Goal: Obtain resource: Download file/media

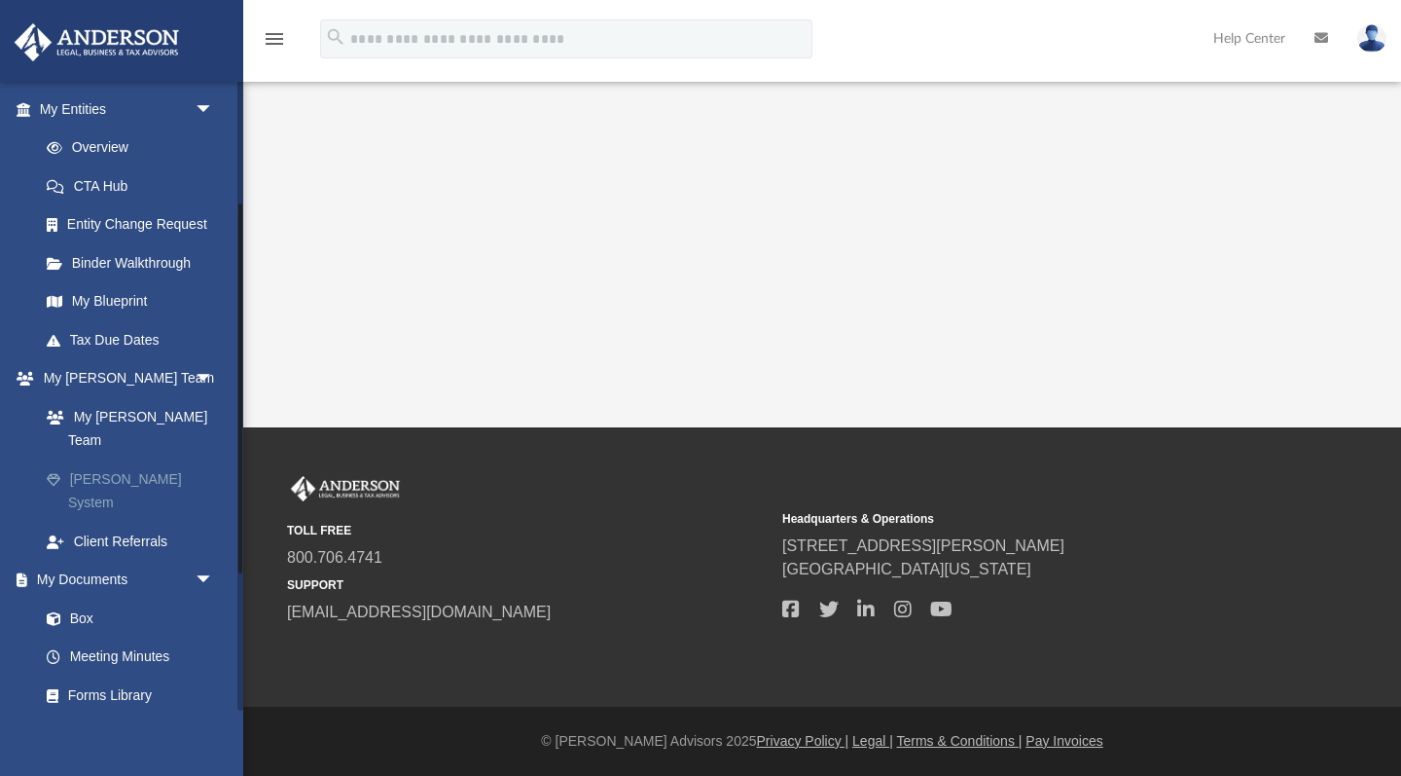
scroll to position [240, 0]
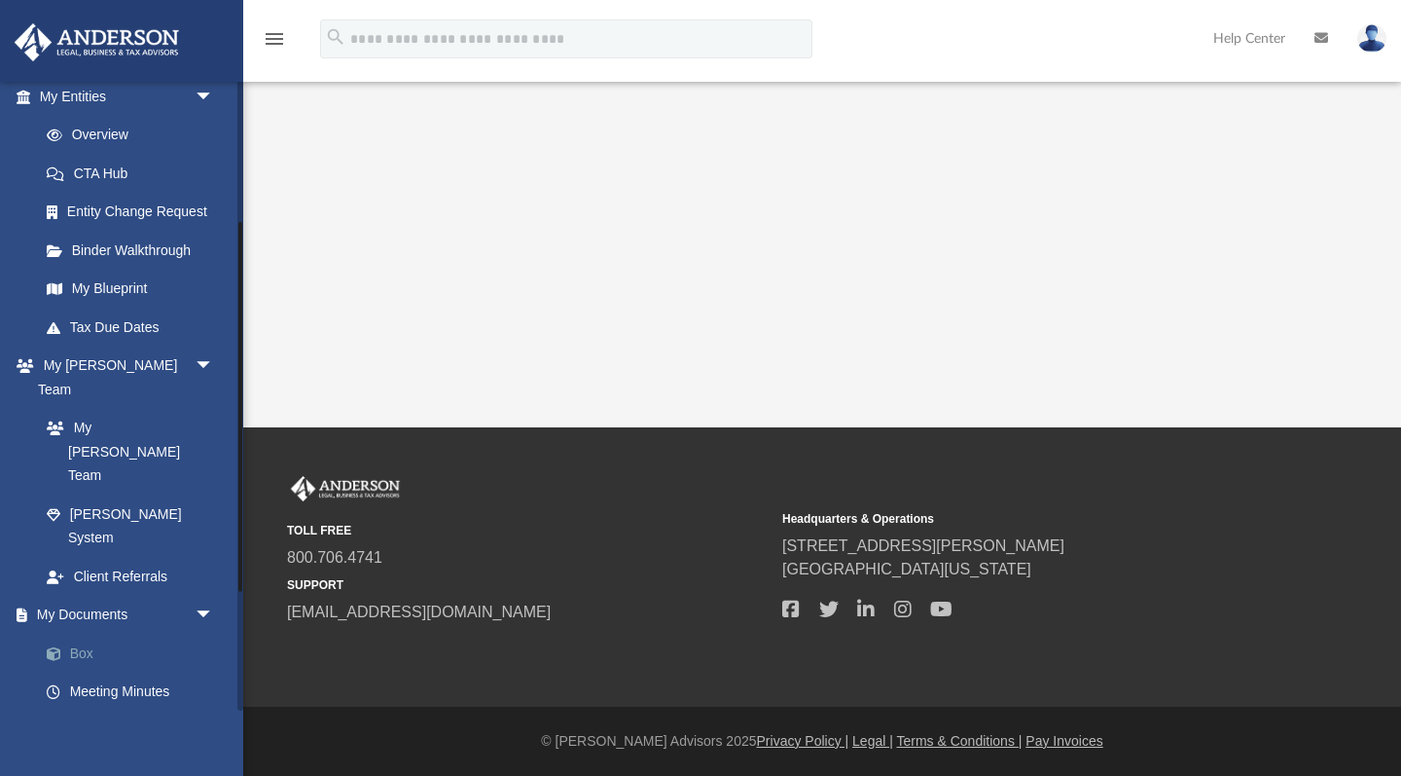
click at [91, 634] on link "Box" at bounding box center [135, 653] width 216 height 39
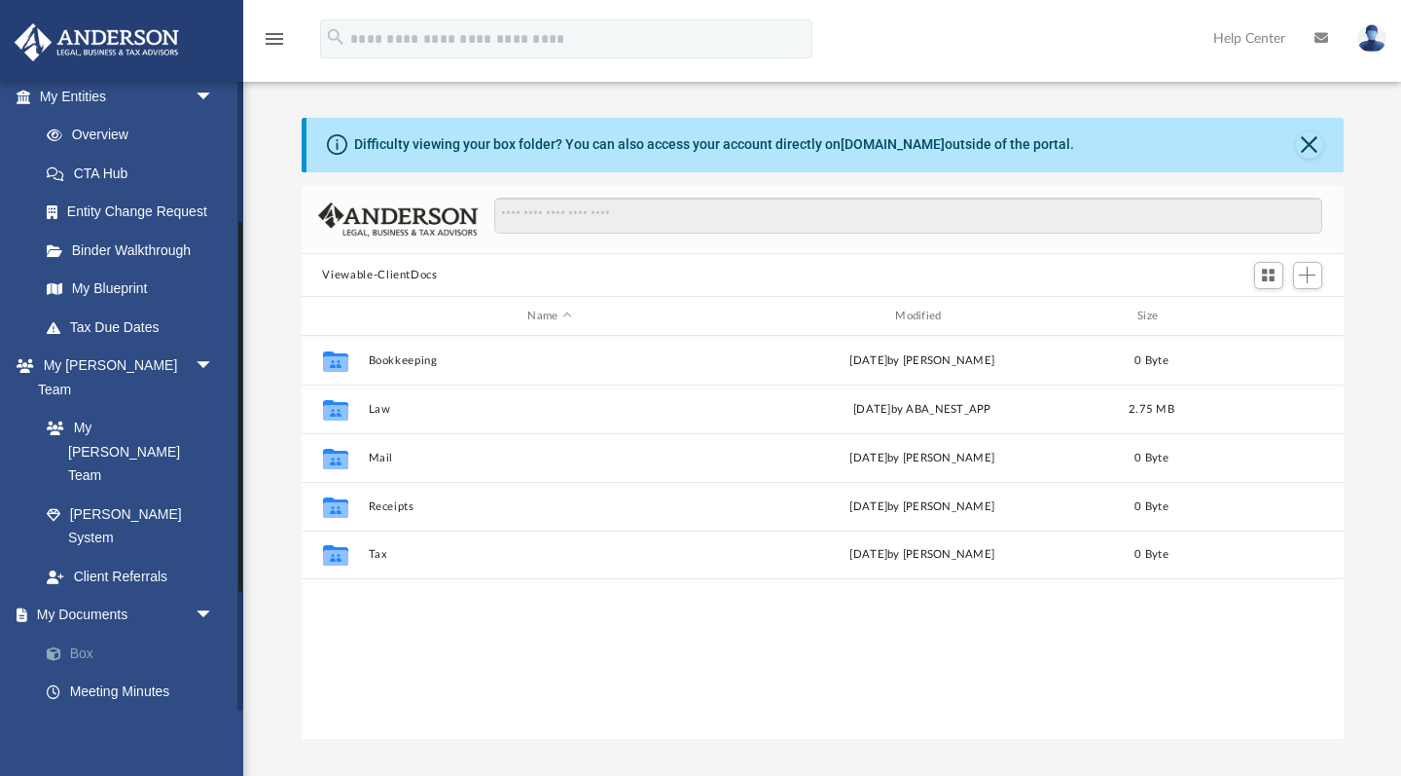
scroll to position [1, 1]
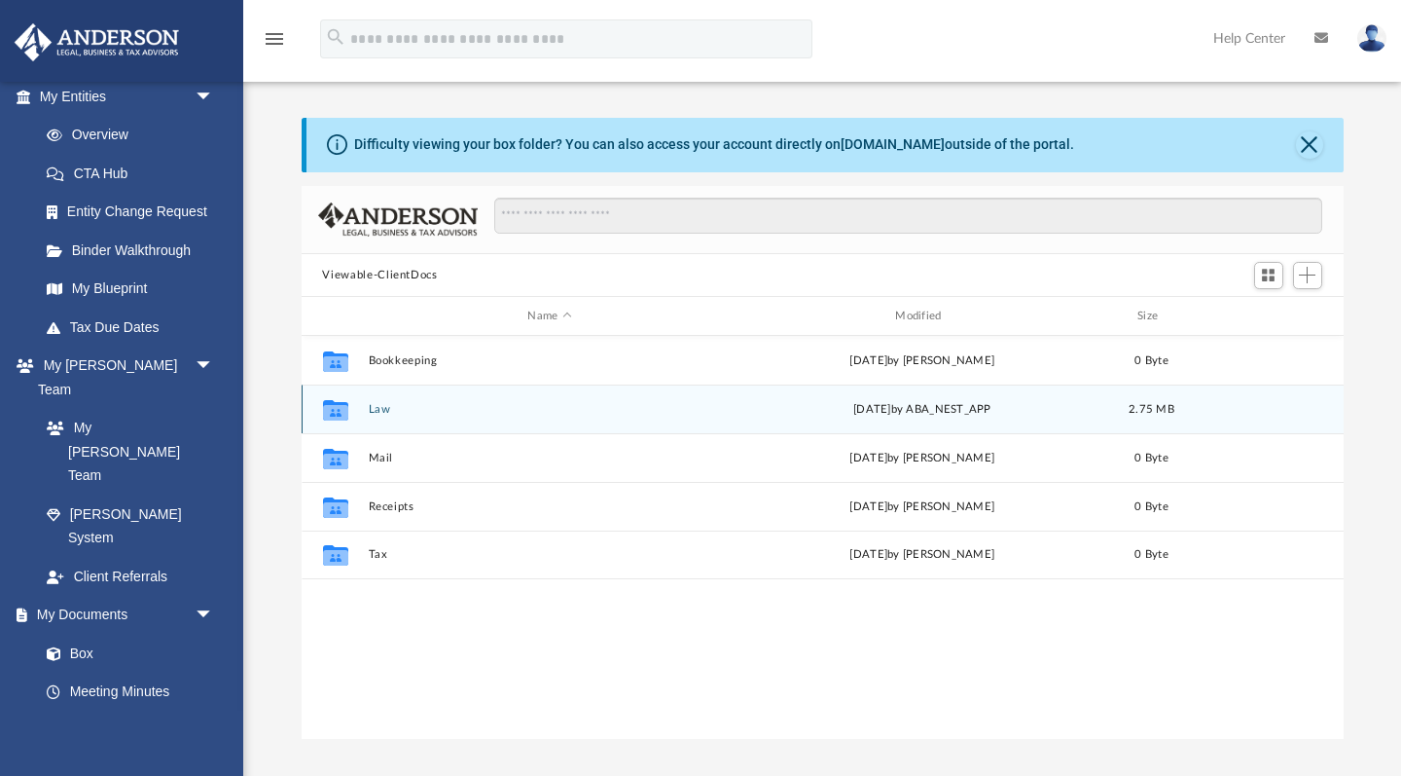
click at [372, 412] on button "Law" at bounding box center [550, 409] width 364 height 13
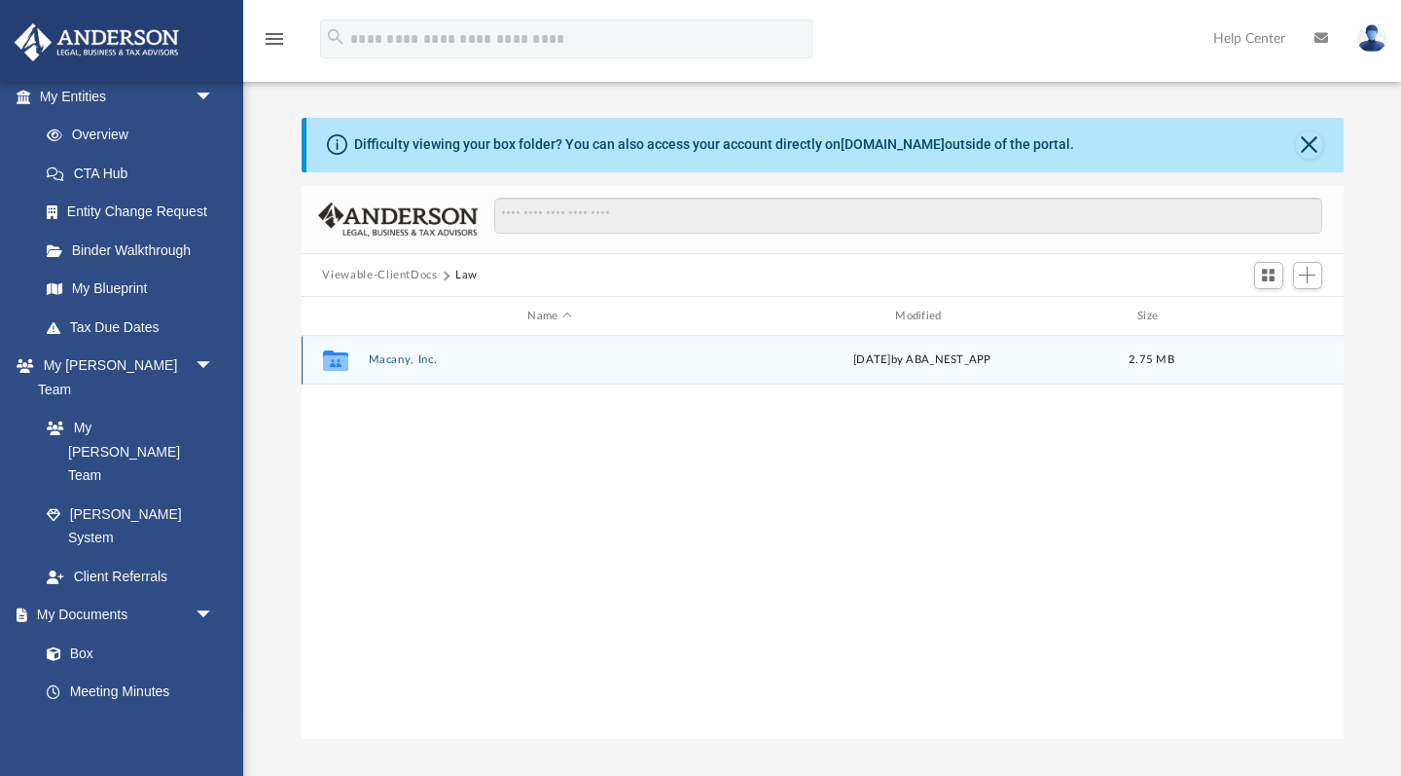
click at [382, 359] on button "Macany, Inc." at bounding box center [550, 360] width 364 height 13
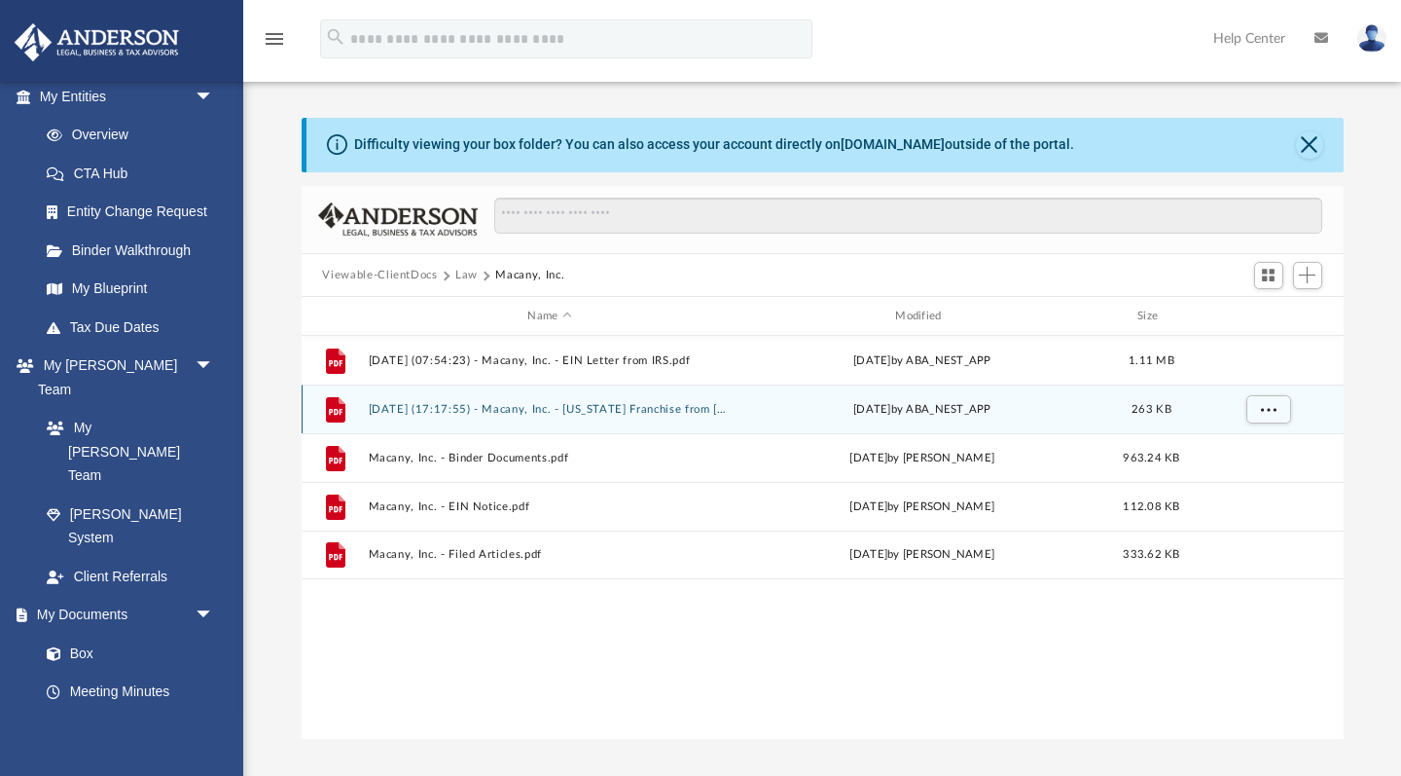
click at [563, 409] on button "[DATE] (17:17:55) - Macany, Inc. - [US_STATE] Franchise from [US_STATE] Comptro…" at bounding box center [550, 409] width 364 height 13
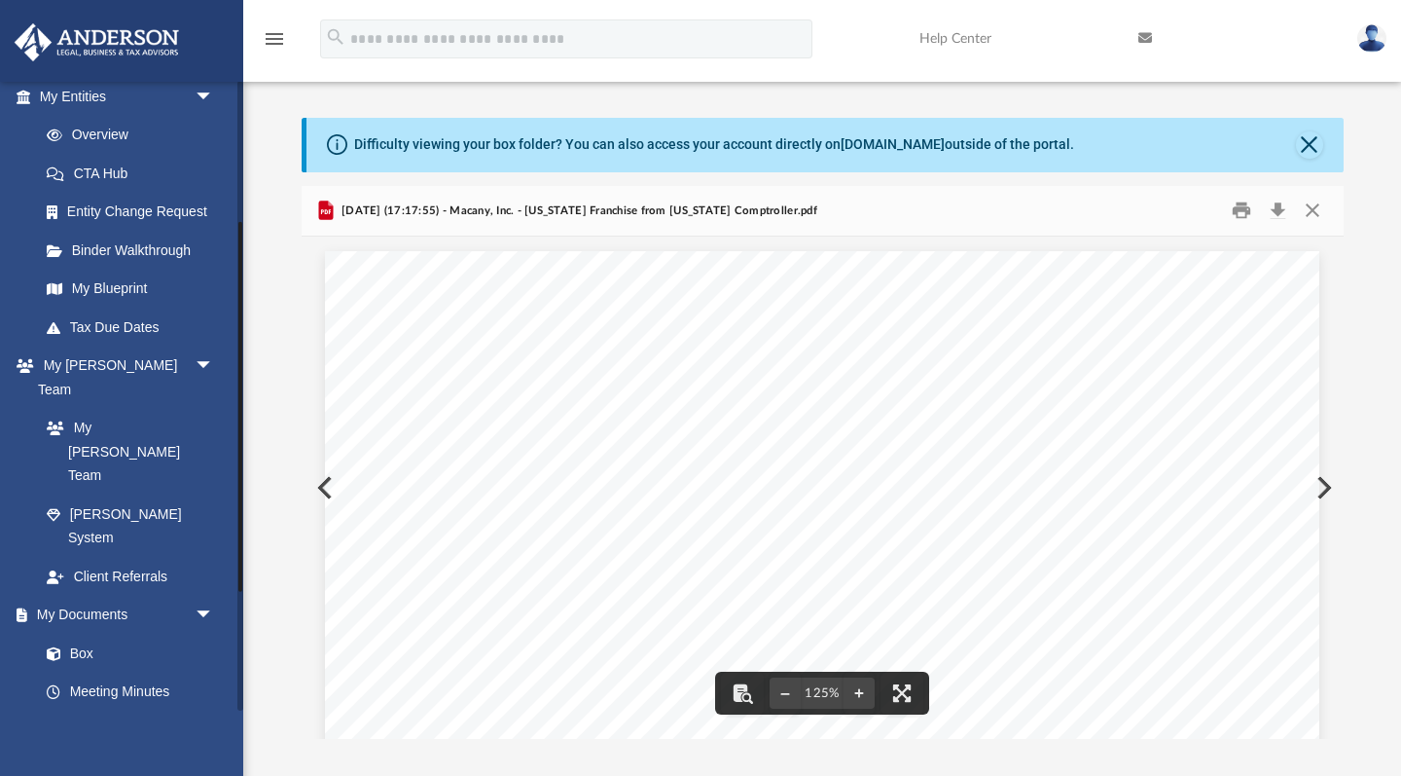
scroll to position [0, 0]
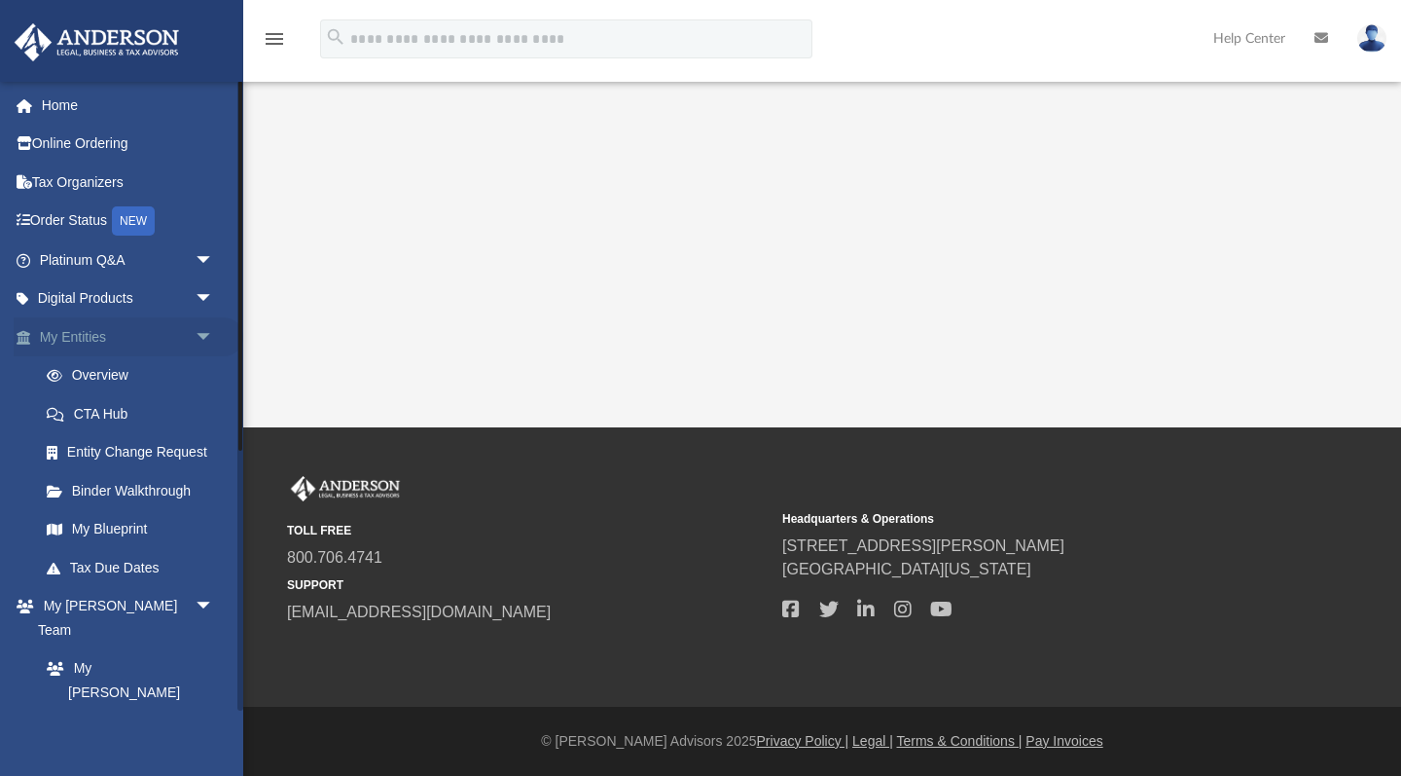
click at [207, 327] on span "arrow_drop_down" at bounding box center [214, 337] width 39 height 40
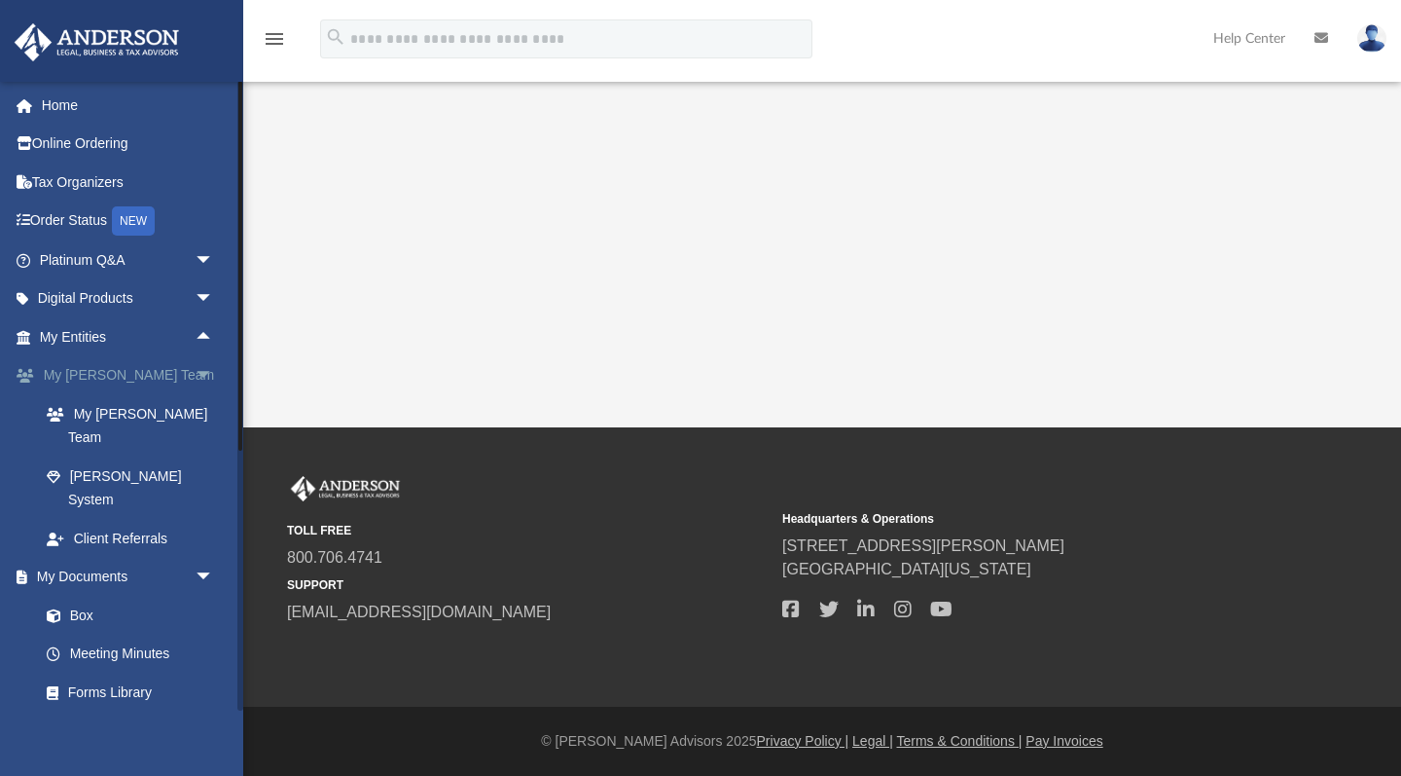
click at [203, 364] on span "arrow_drop_down" at bounding box center [214, 376] width 39 height 40
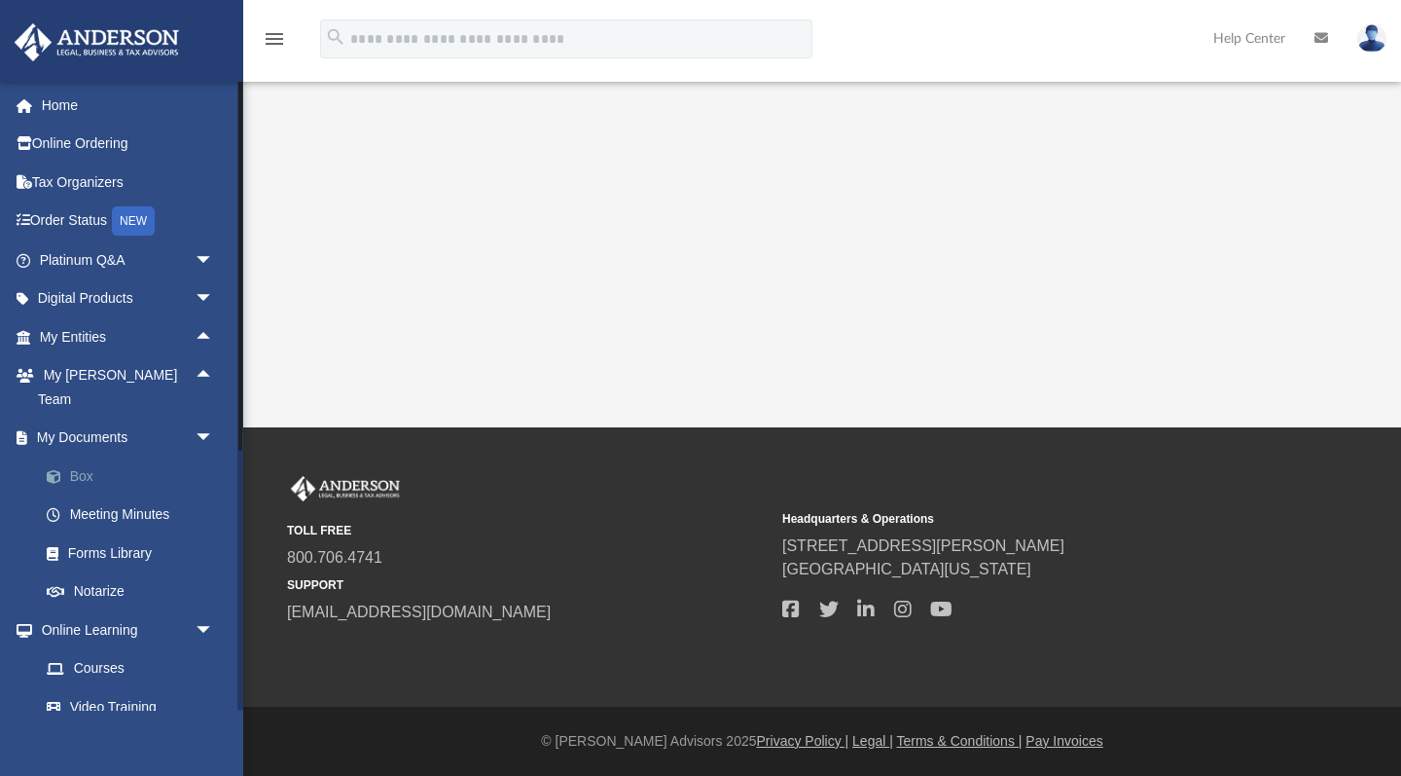
click at [84, 456] on link "Box" at bounding box center [135, 475] width 216 height 39
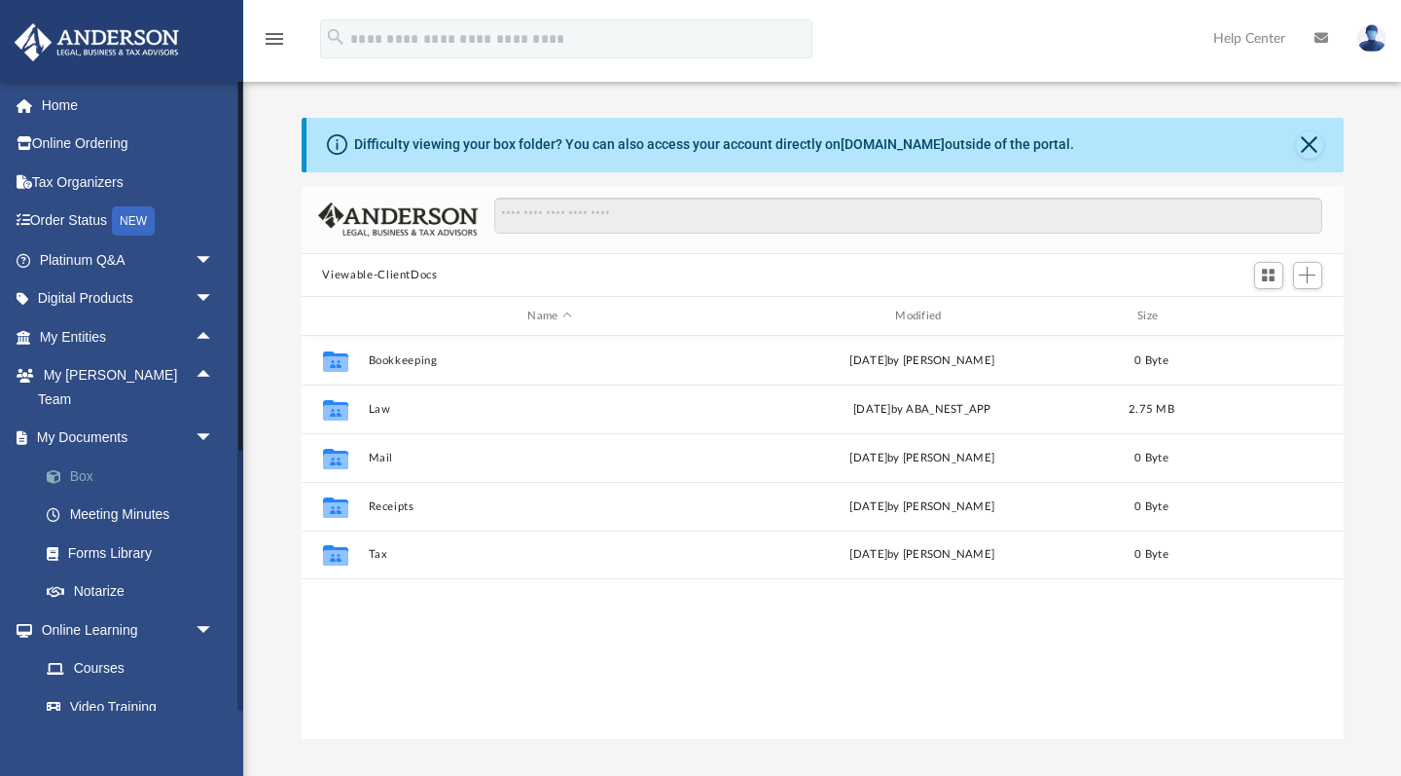
scroll to position [443, 1042]
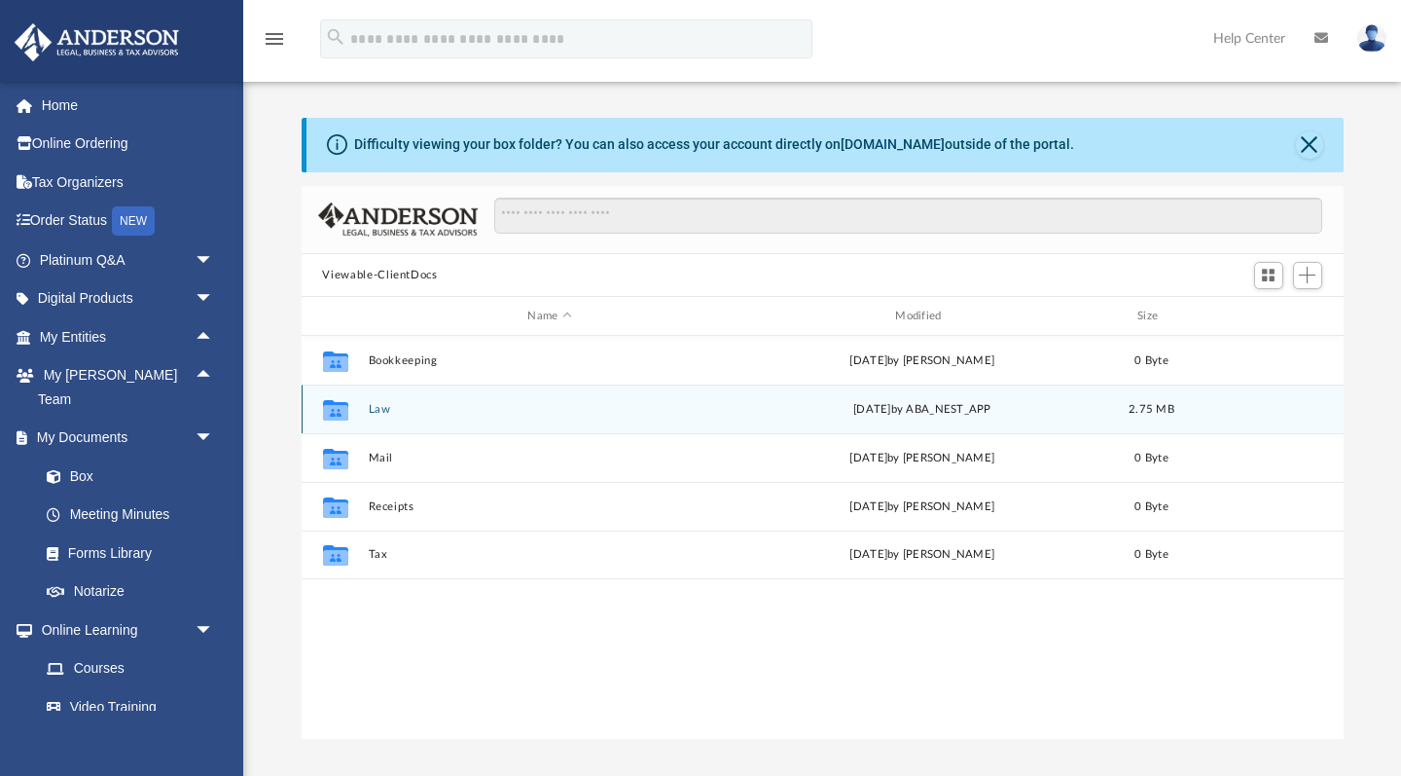
click at [370, 413] on button "Law" at bounding box center [550, 409] width 364 height 13
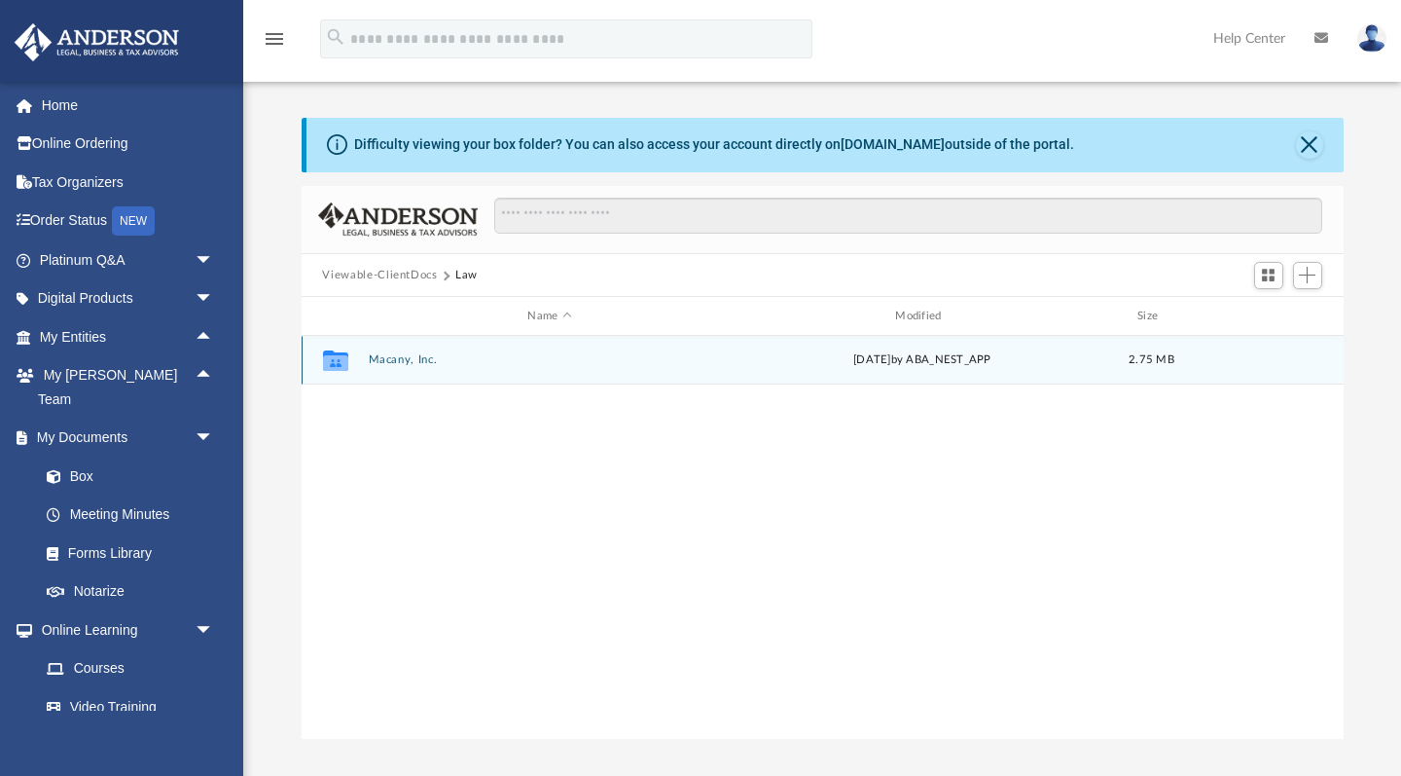
click at [388, 359] on button "Macany, Inc." at bounding box center [550, 360] width 364 height 13
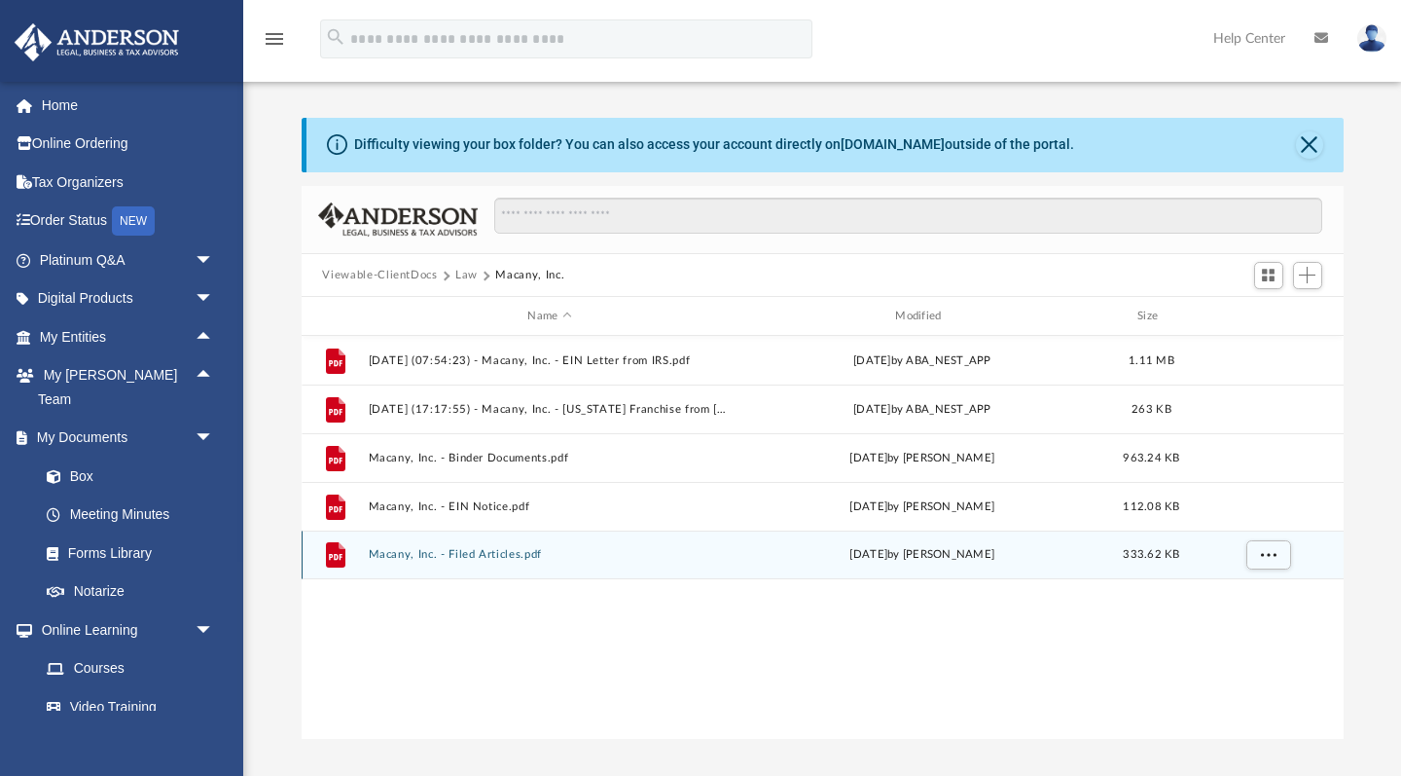
click at [492, 555] on button "Macany, Inc. - Filed Articles.pdf" at bounding box center [550, 555] width 364 height 13
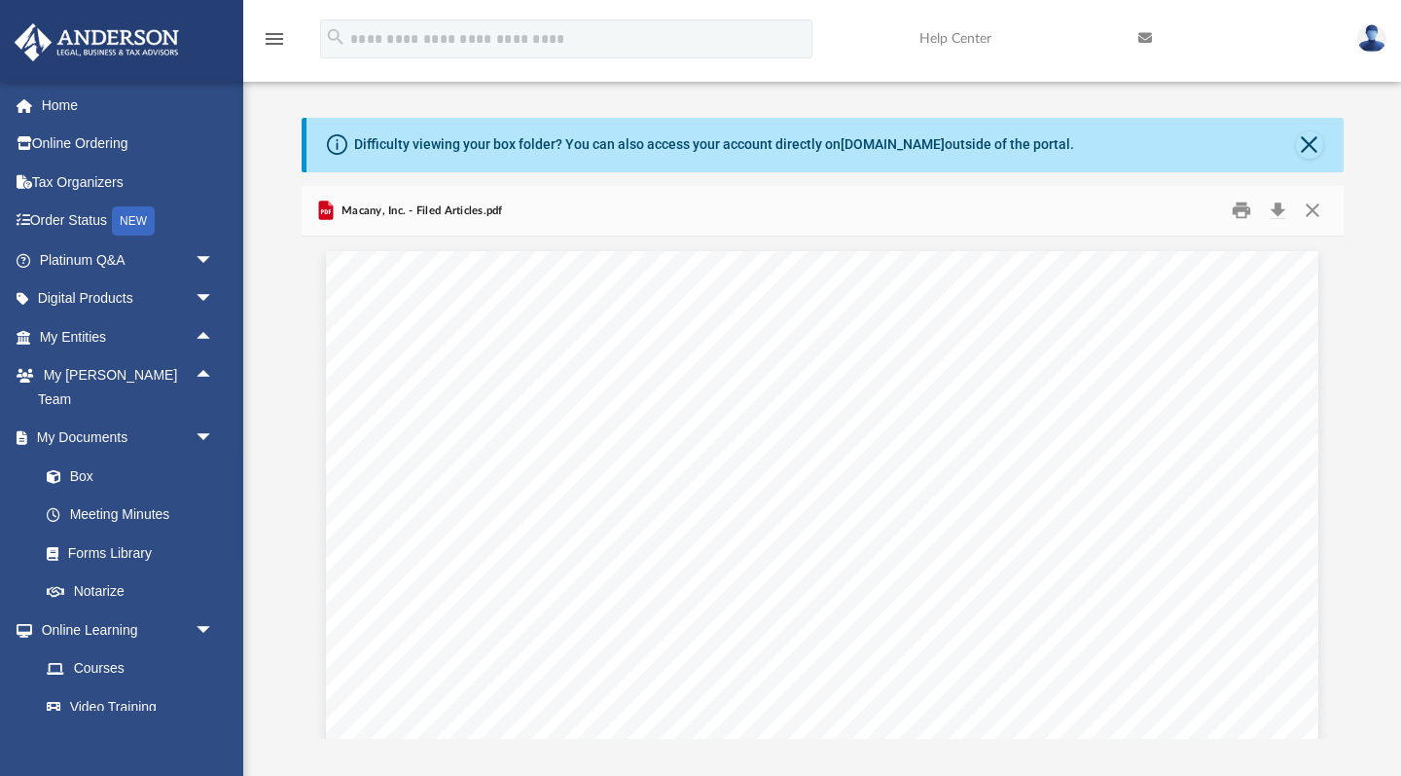
scroll to position [0, 0]
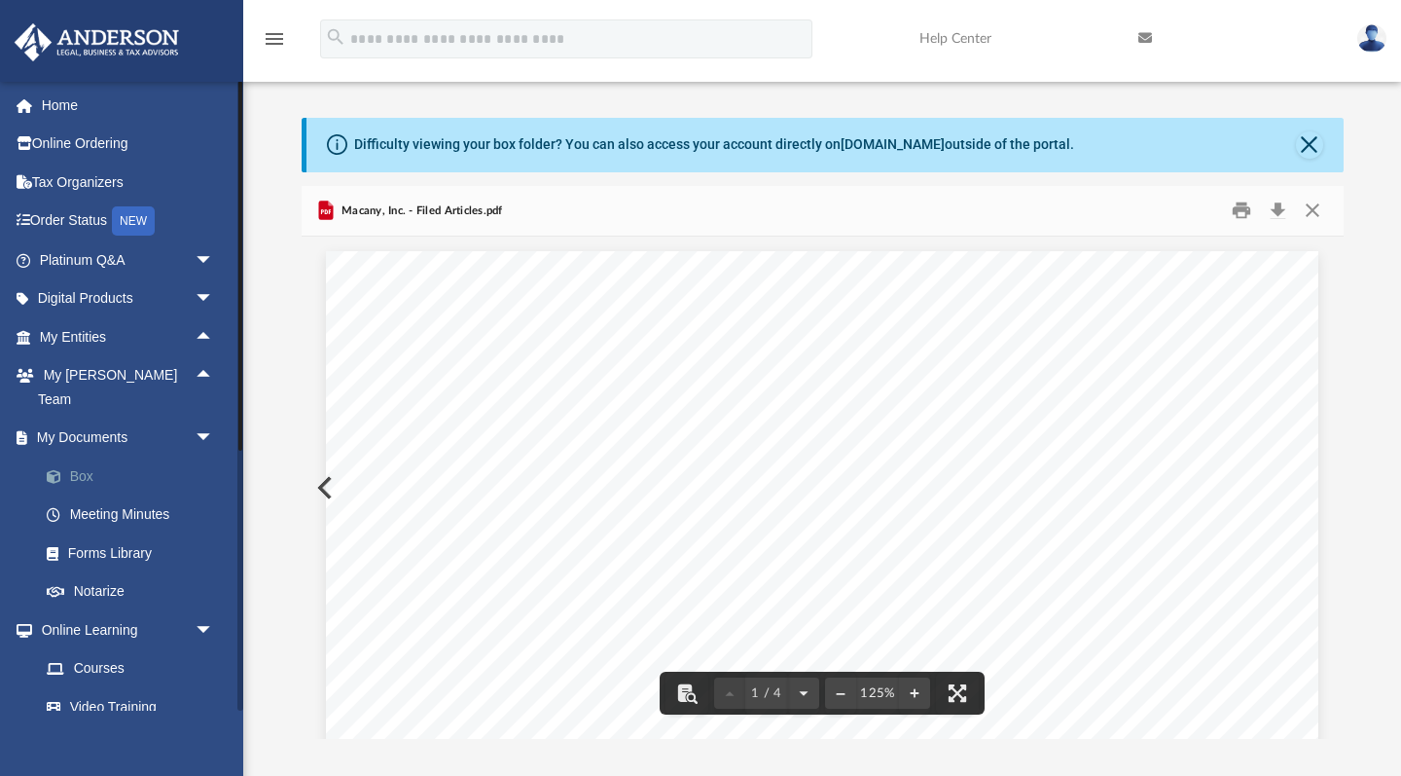
click at [81, 456] on link "Box" at bounding box center [135, 475] width 216 height 39
click at [83, 456] on link "Box" at bounding box center [135, 475] width 216 height 39
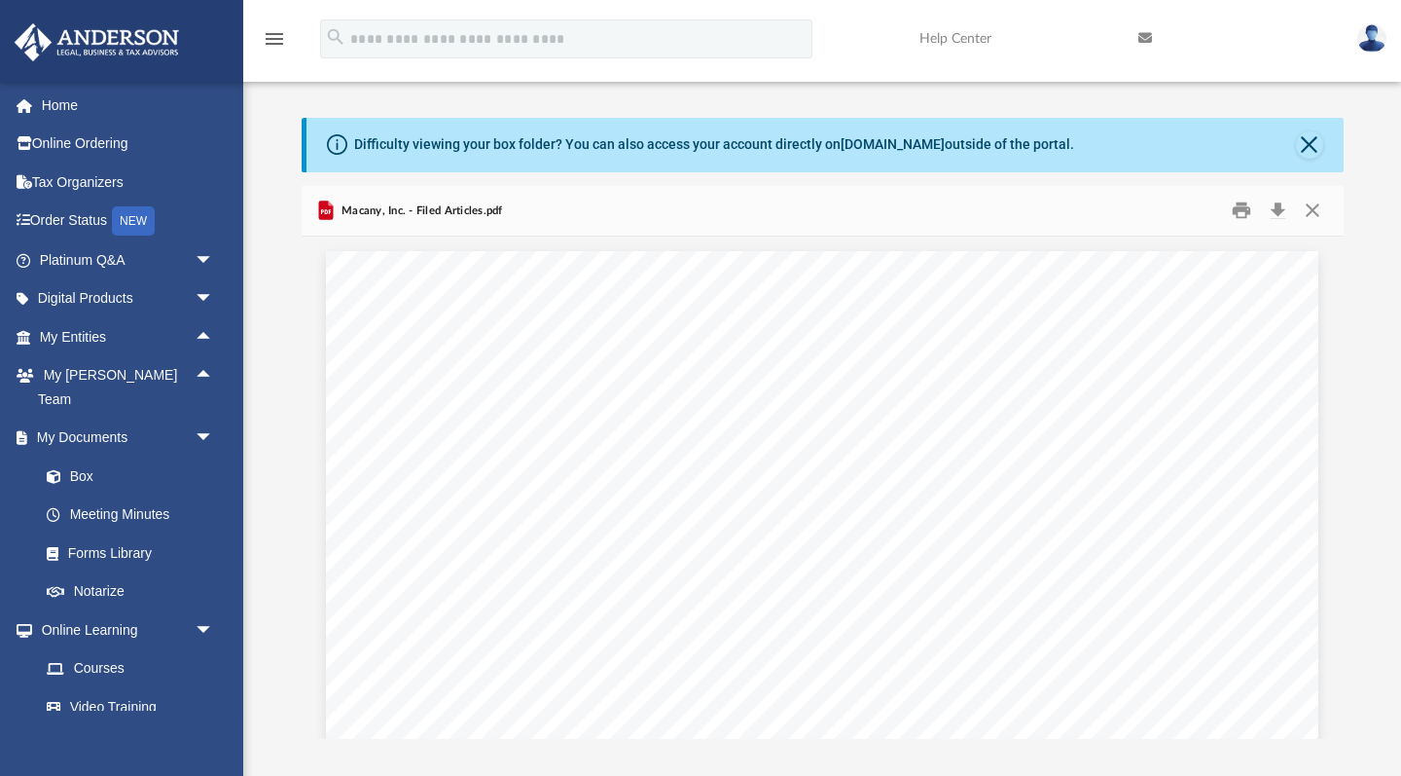
click at [1047, 147] on div "Difficulty viewing your box folder? You can also access your account directly o…" at bounding box center [714, 144] width 720 height 20
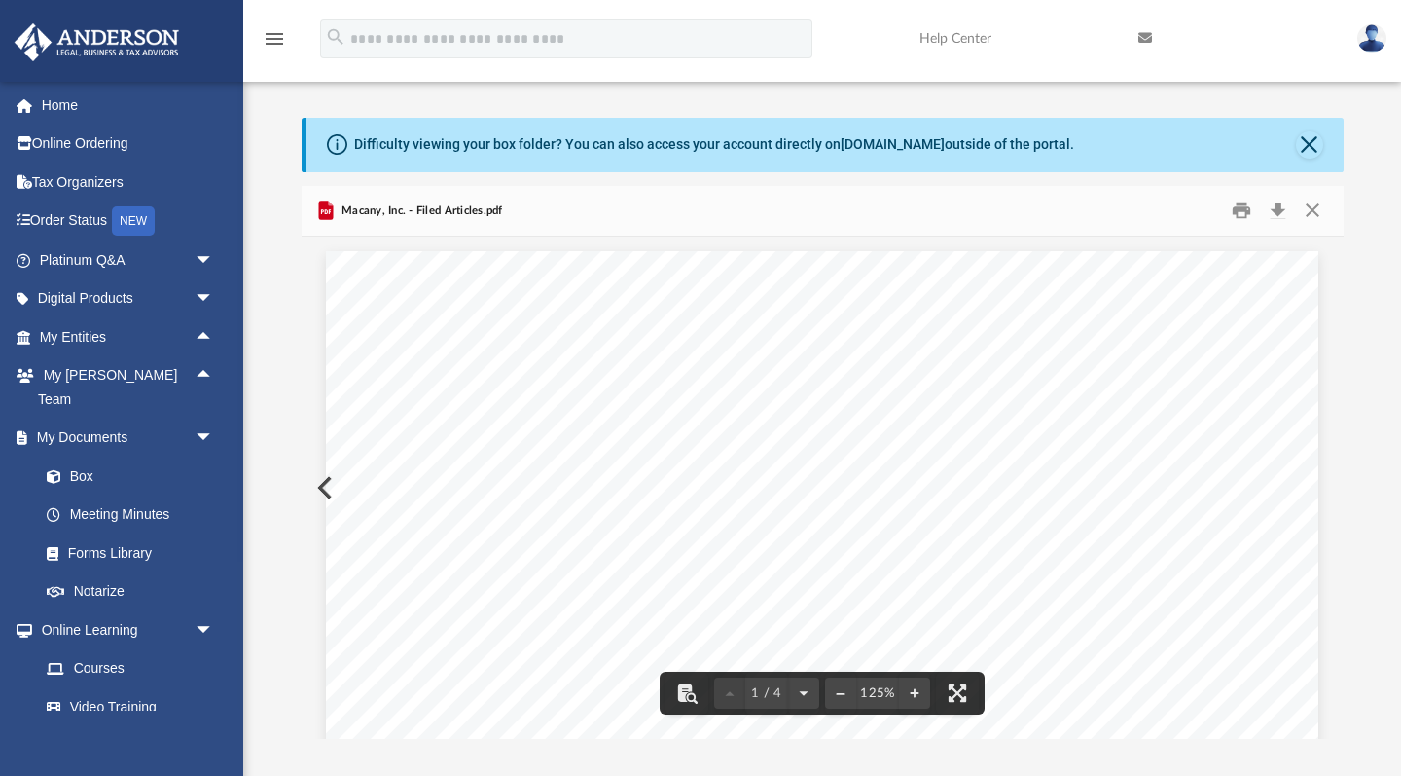
click at [317, 485] on button "Preview" at bounding box center [323, 487] width 43 height 54
click at [320, 490] on button "Preview" at bounding box center [323, 487] width 43 height 54
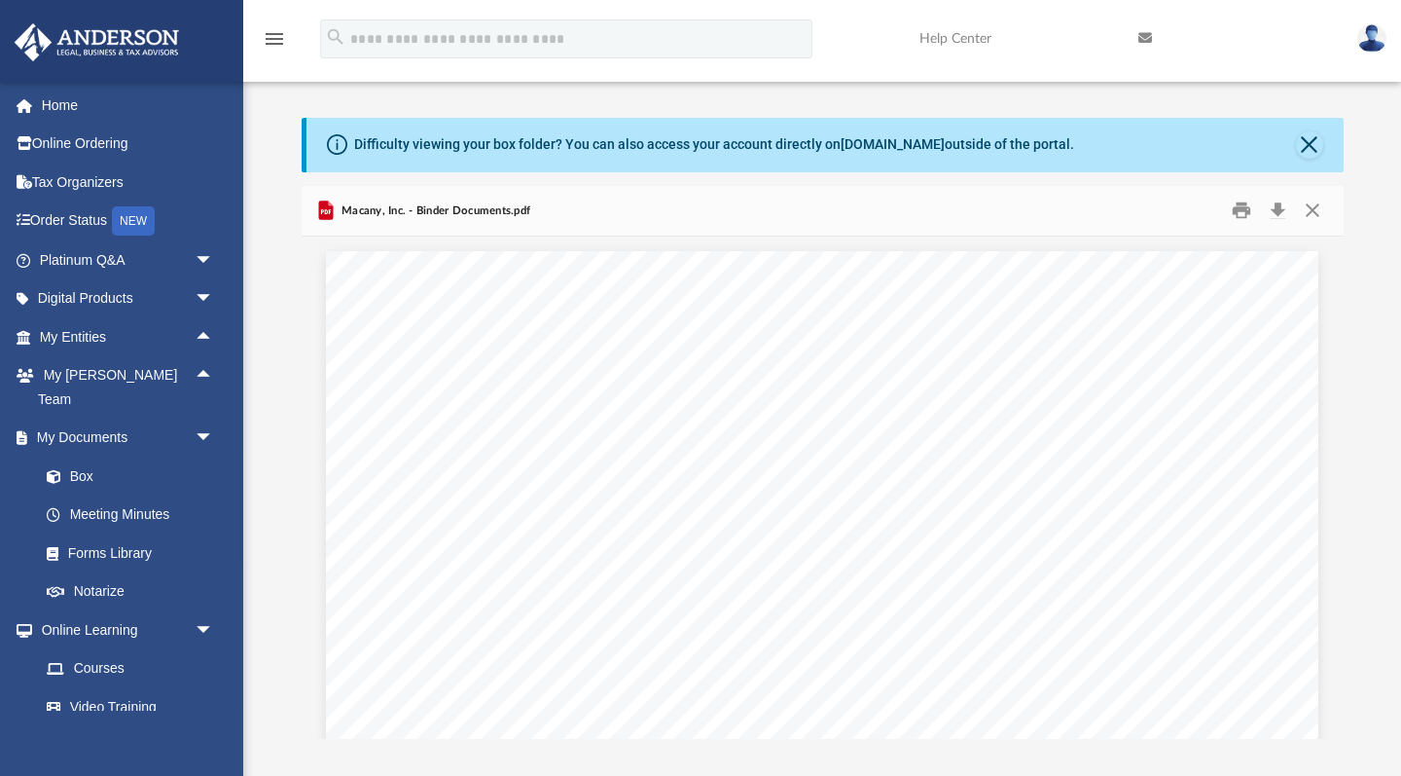
scroll to position [118243, 0]
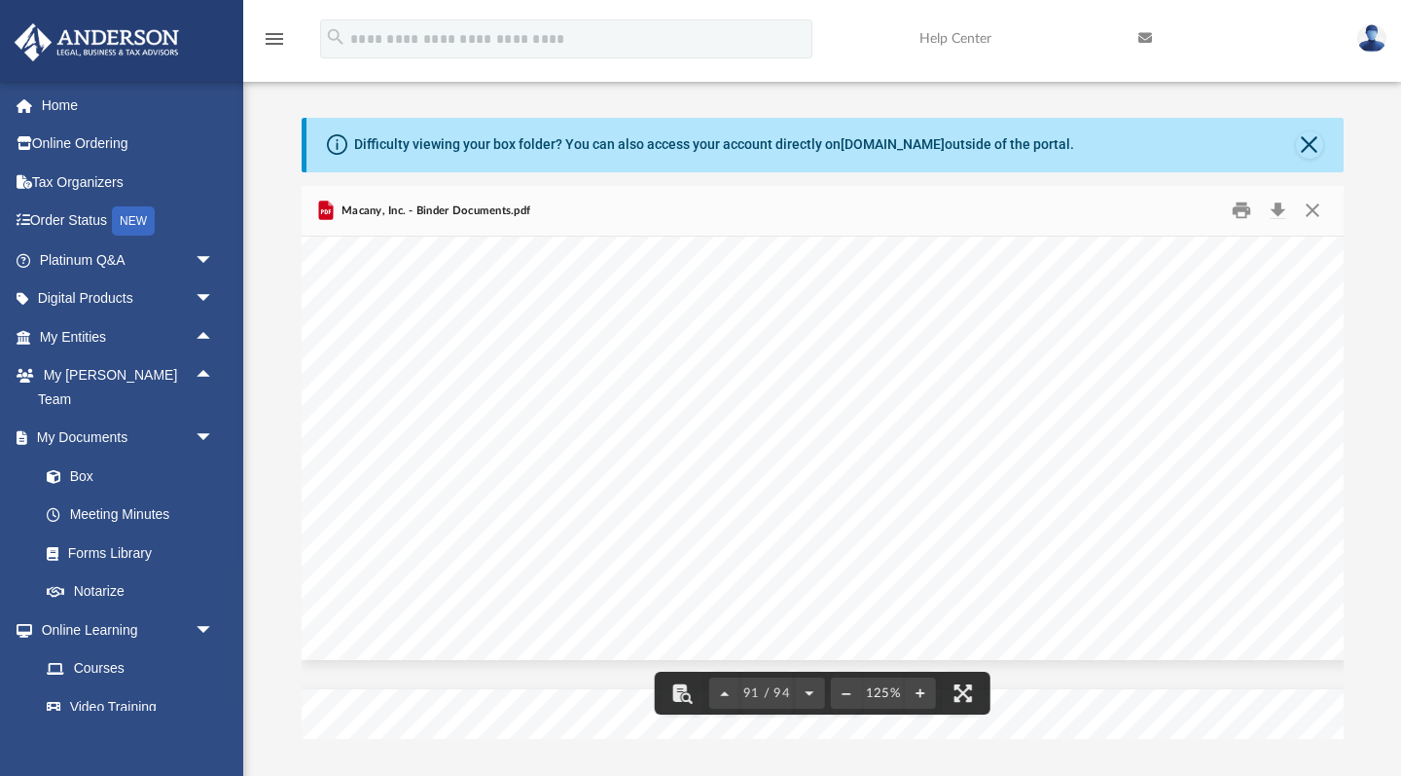
click at [320, 490] on div "2 49 Macany, Inc. A [US_STATE] Corporation 1,000 [PERSON_NAME] Forty - Nine" at bounding box center [944, 163] width 1285 height 993
click at [323, 490] on div "2 49 Macany, Inc. A [US_STATE] Corporation 1,000 [PERSON_NAME] Forty - Nine" at bounding box center [944, 163] width 1285 height 993
